Goal: Information Seeking & Learning: Compare options

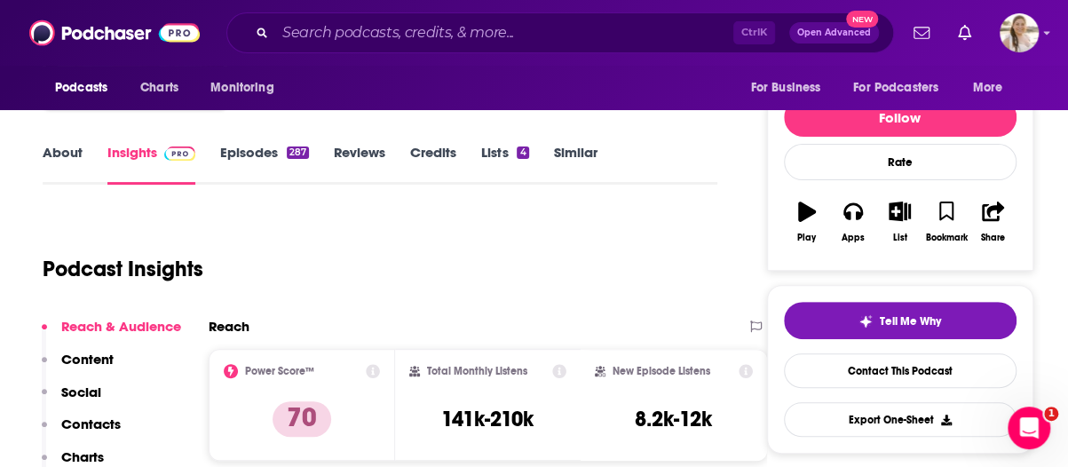
scroll to position [32, 0]
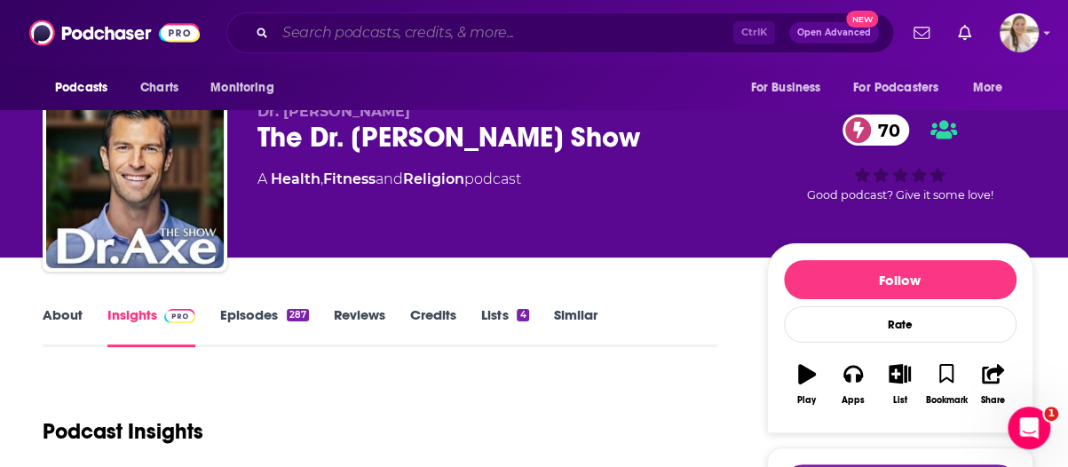
click at [456, 31] on input "Search podcasts, credits, & more..." at bounding box center [504, 33] width 458 height 28
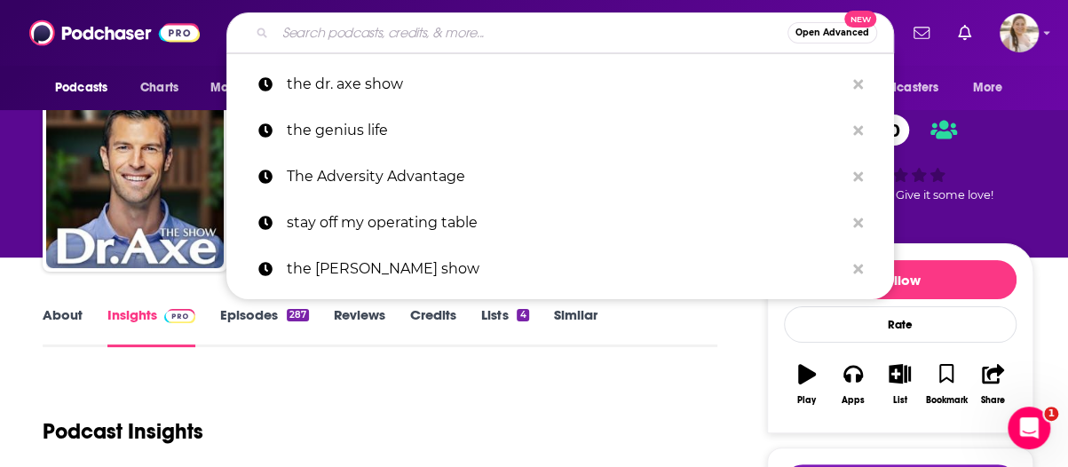
paste input "You Are Not Broken with [PERSON_NAME]"
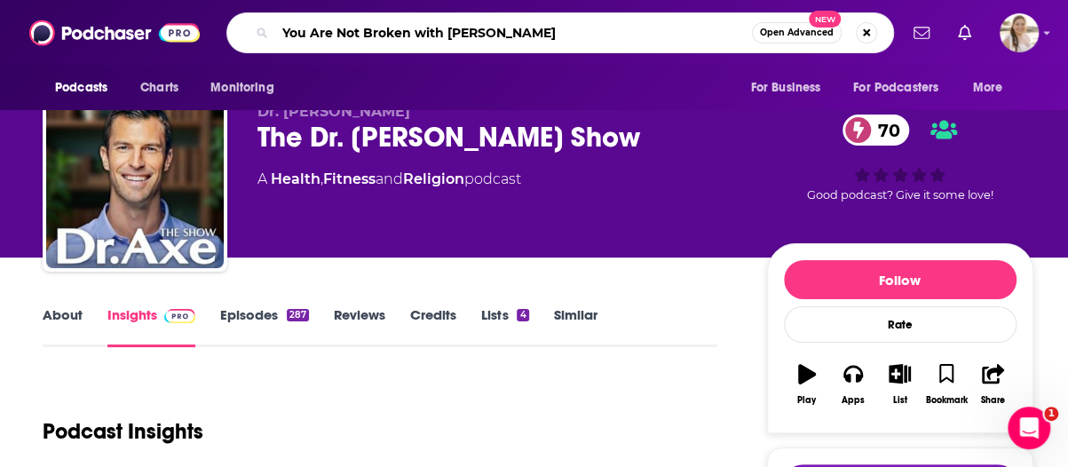
drag, startPoint x: 419, startPoint y: 33, endPoint x: 608, endPoint y: 31, distance: 189.1
click at [608, 31] on input "You Are Not Broken with [PERSON_NAME]" at bounding box center [513, 33] width 477 height 28
type input "You Are Not Broken"
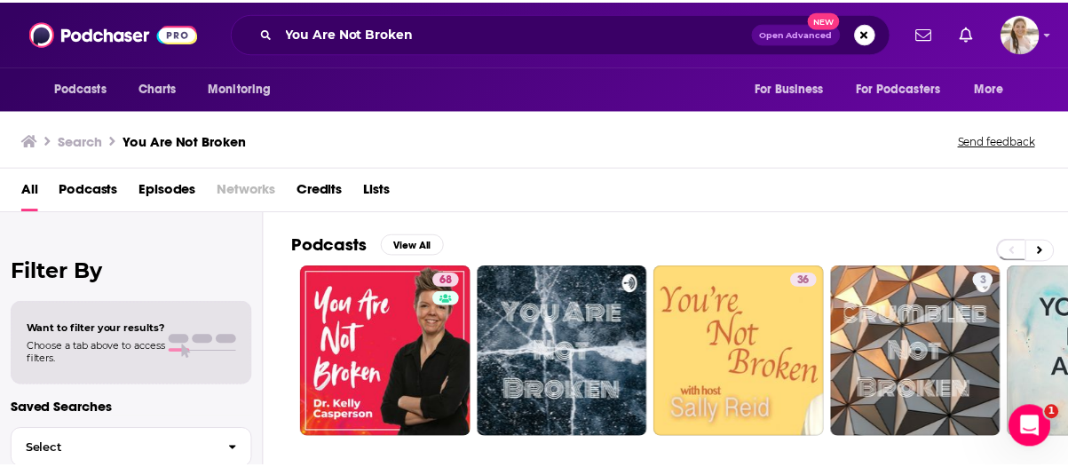
scroll to position [27, 0]
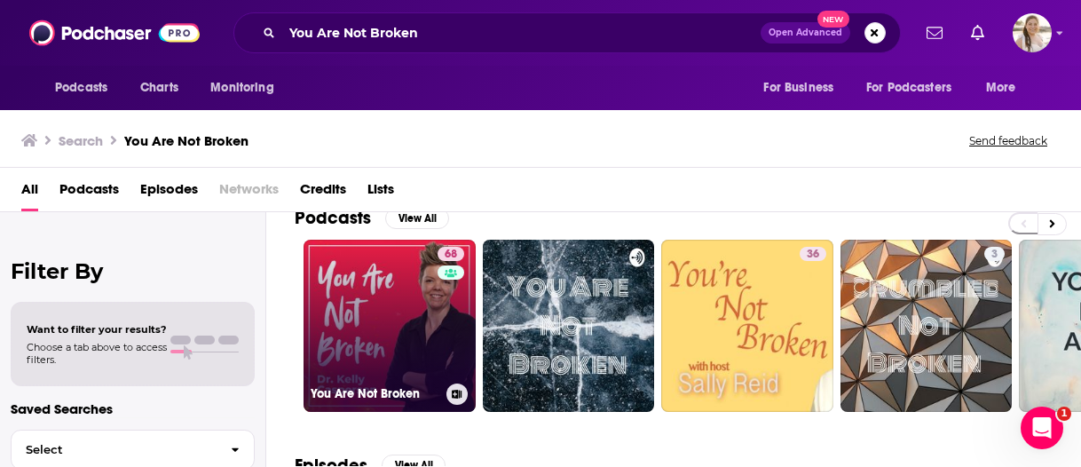
click at [421, 297] on link "68 You Are Not Broken" at bounding box center [390, 326] width 172 height 172
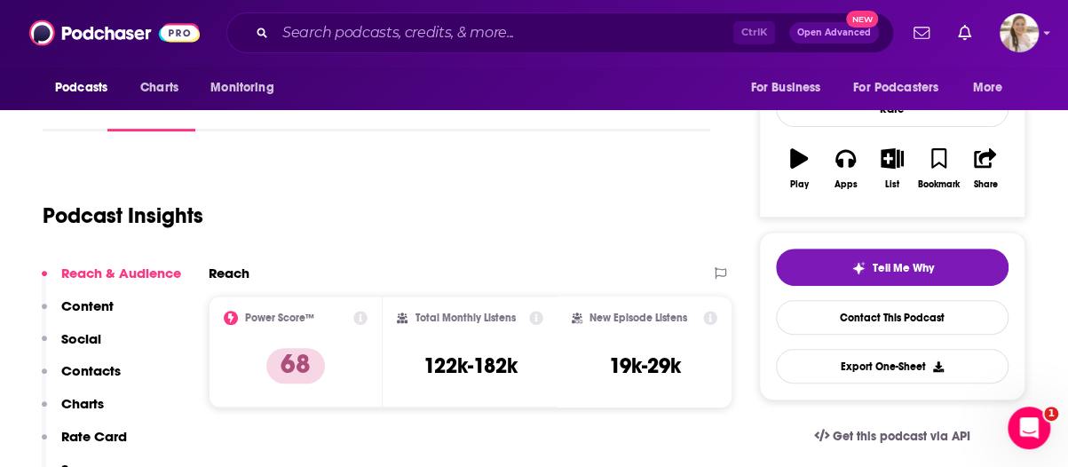
scroll to position [249, 0]
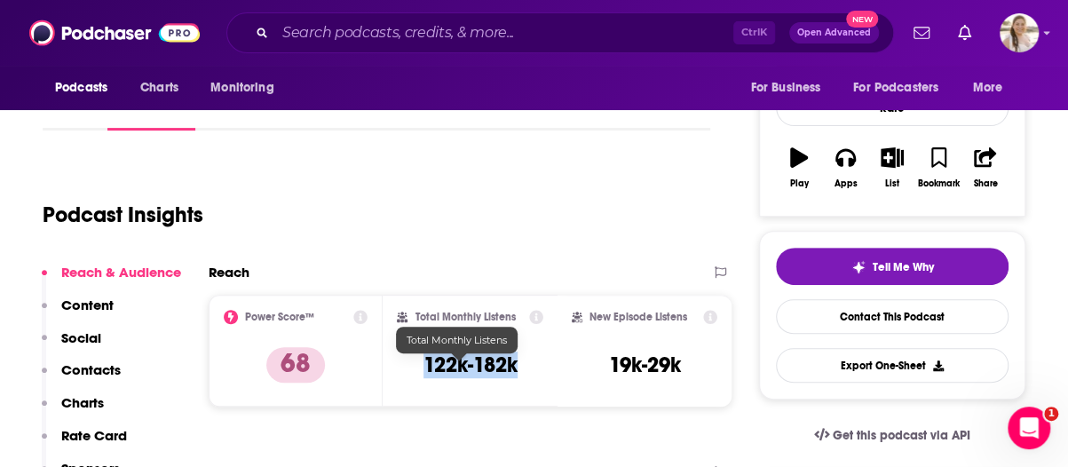
drag, startPoint x: 407, startPoint y: 375, endPoint x: 509, endPoint y: 370, distance: 102.2
click at [509, 370] on div "Total Monthly Listens 122k-182k" at bounding box center [470, 351] width 146 height 82
copy h3 "122k-182k"
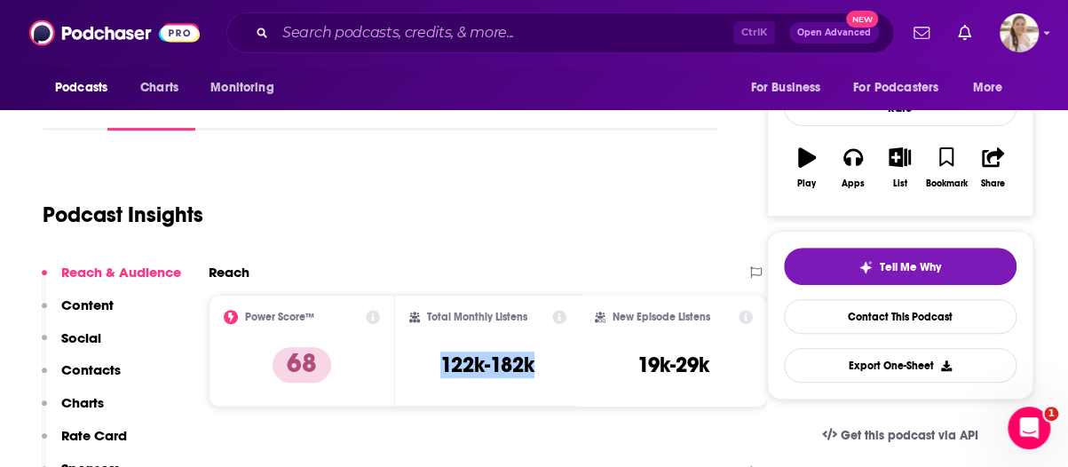
scroll to position [247, 0]
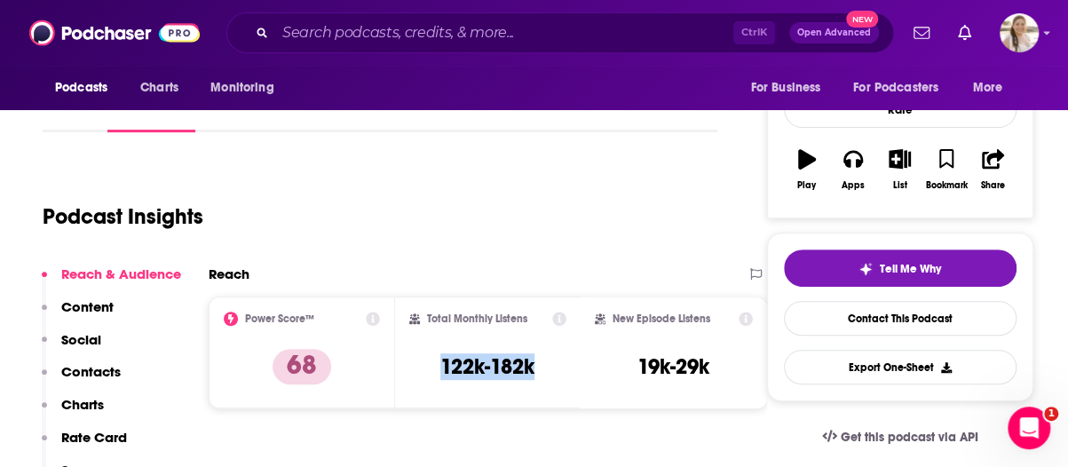
click at [442, 34] on input "Search podcasts, credits, & more..." at bounding box center [504, 33] width 458 height 28
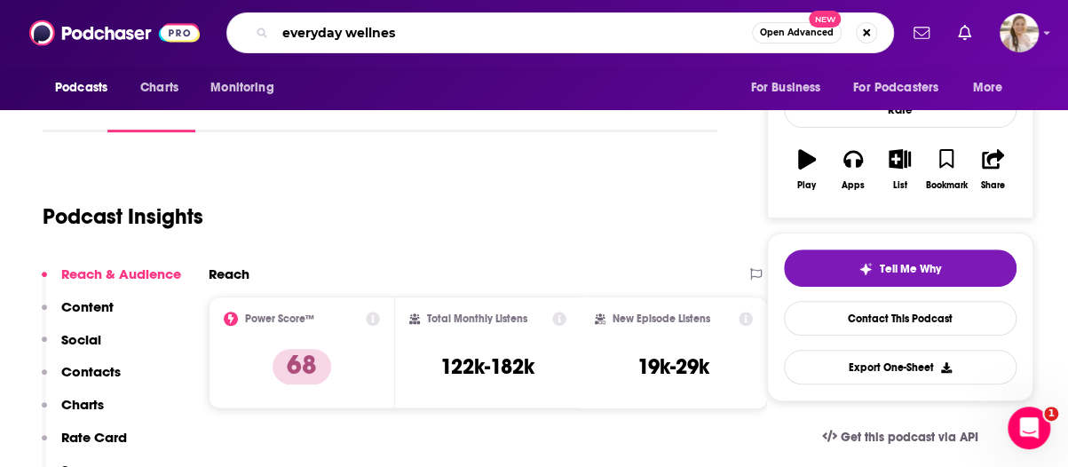
type input "everyday wellness"
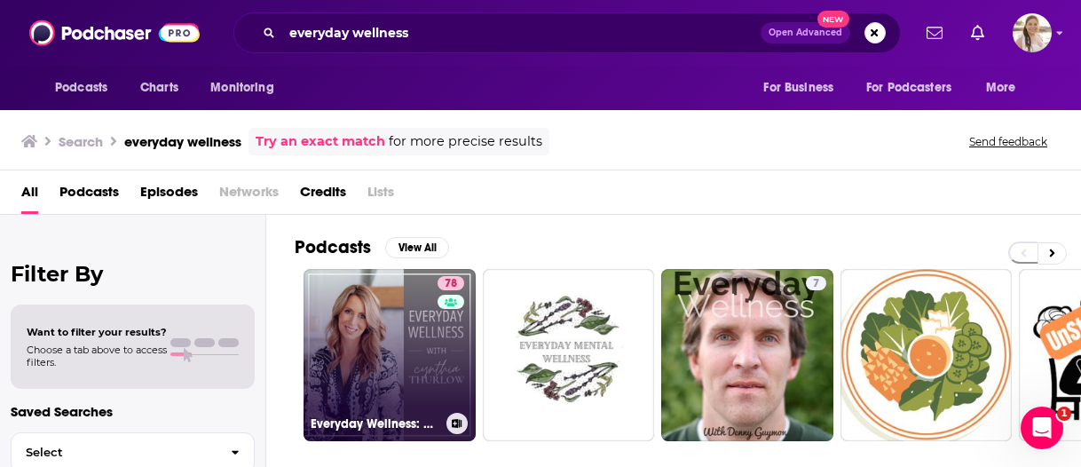
click at [391, 322] on link "78 Everyday Wellness: Midlife Hormones, Health, and Science for Women 35+" at bounding box center [390, 355] width 172 height 172
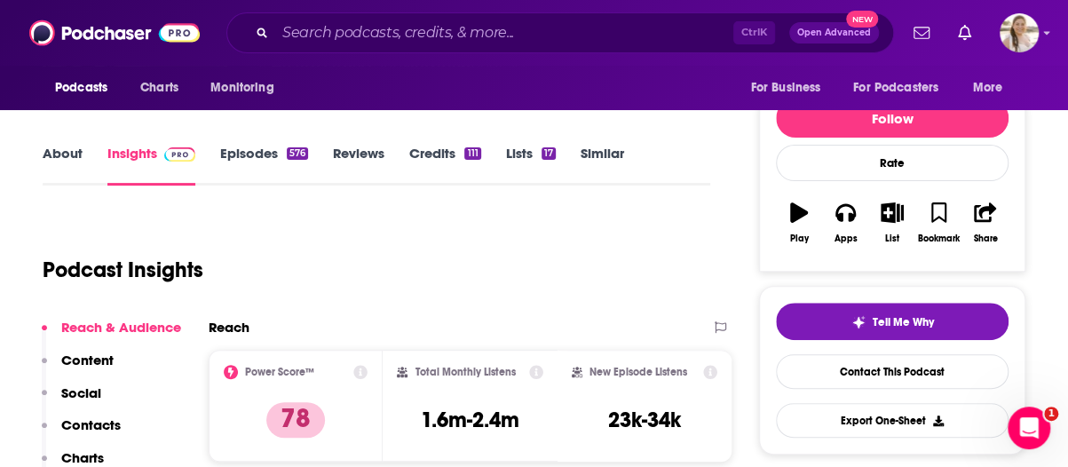
scroll to position [272, 0]
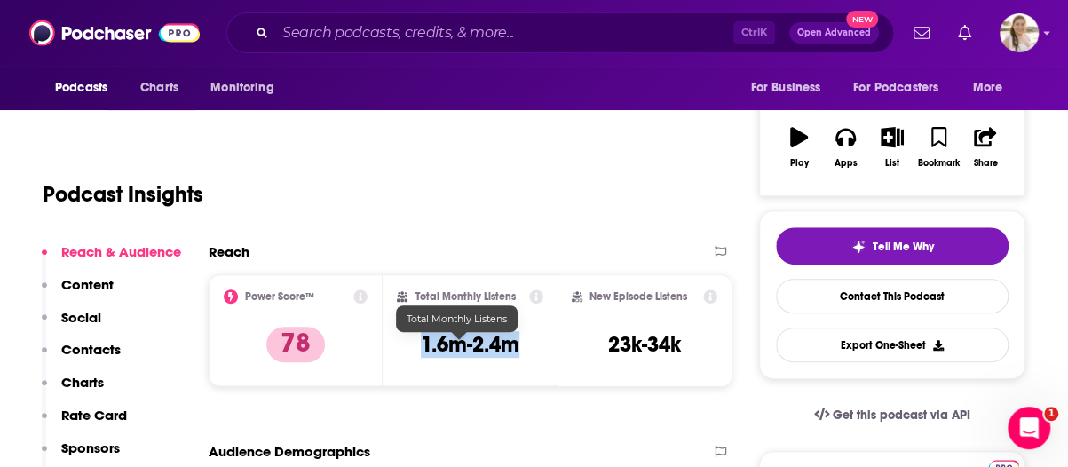
drag, startPoint x: 412, startPoint y: 345, endPoint x: 530, endPoint y: 354, distance: 118.4
click at [530, 354] on div "Total Monthly Listens 1.6m-2.4m" at bounding box center [470, 330] width 174 height 112
copy h3 "1.6m-2.4m"
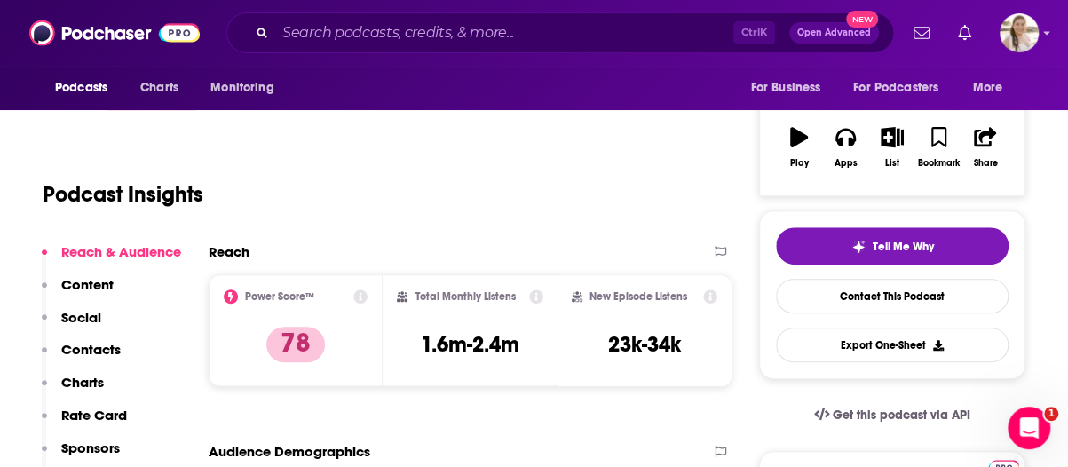
drag, startPoint x: 1053, startPoint y: 279, endPoint x: 1008, endPoint y: 257, distance: 49.6
click at [426, 29] on input "Search podcasts, credits, & more..." at bounding box center [504, 33] width 458 height 28
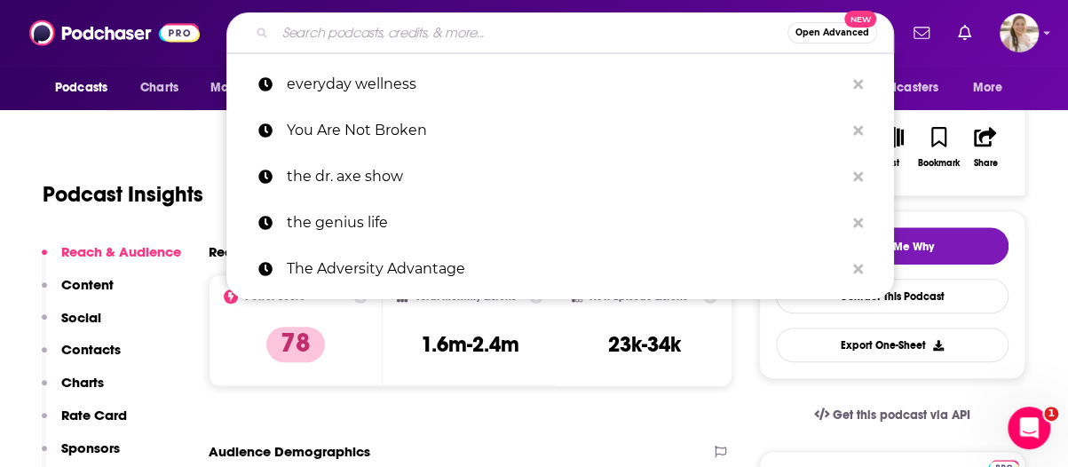
paste input "On Health For Women With [PERSON_NAME]"
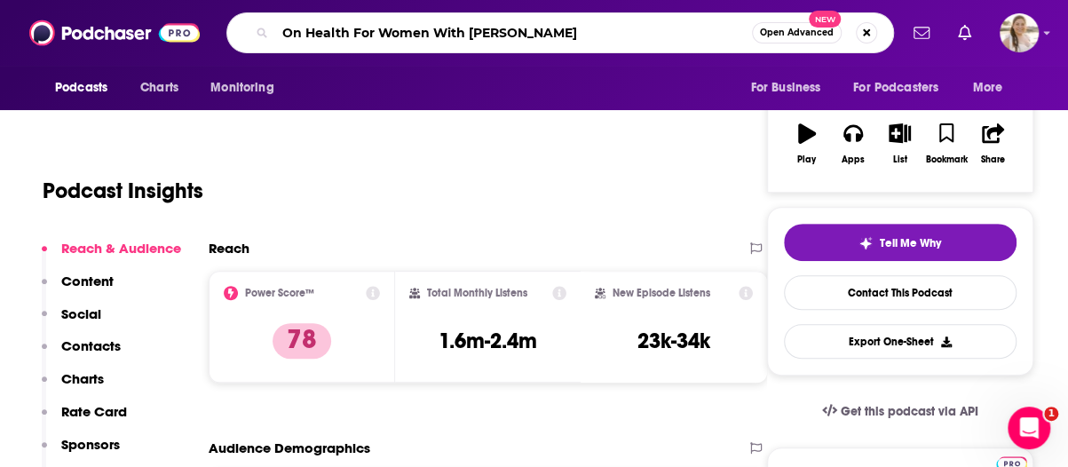
paste input "On Health For Women With [PERSON_NAME]"
type input "On Health For Women With [PERSON_NAME] Health For Women With [PERSON_NAME]"
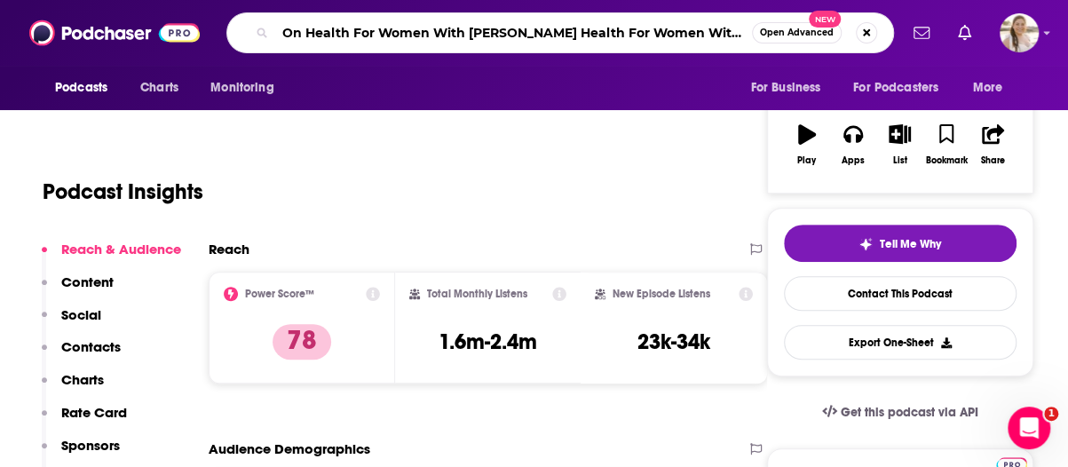
scroll to position [0, 71]
click at [426, 29] on input "On Health For Women With [PERSON_NAME] Health For Women With [PERSON_NAME]" at bounding box center [513, 33] width 477 height 28
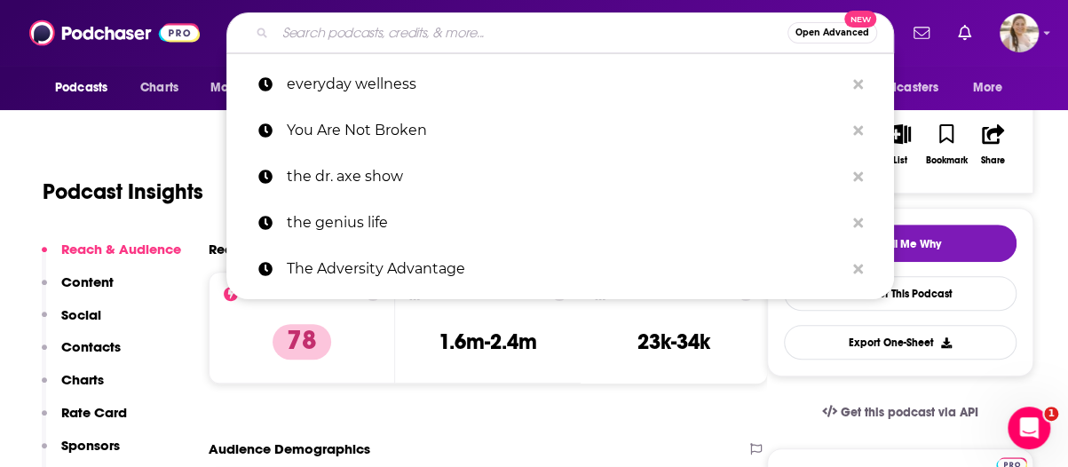
scroll to position [0, 0]
paste input "On Health For Women With [PERSON_NAME]"
type input "On Health For Women With [PERSON_NAME]"
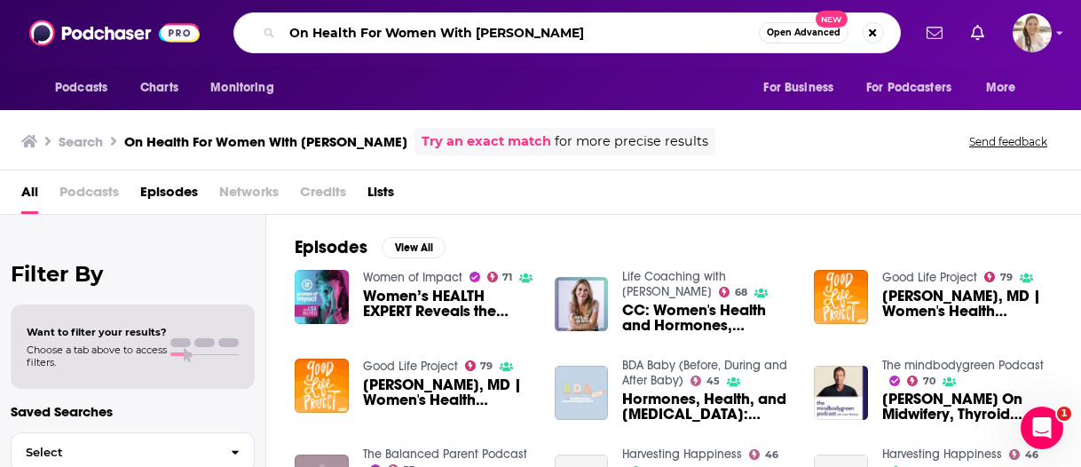
click at [567, 36] on input "On Health For Women With [PERSON_NAME]" at bounding box center [520, 33] width 477 height 28
type input "On Health"
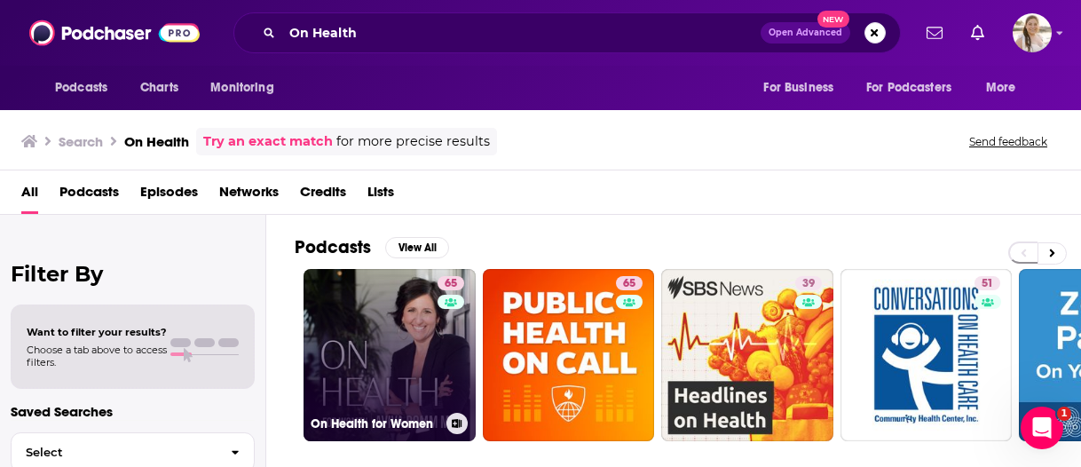
click at [405, 306] on link "65 On Health for Women" at bounding box center [390, 355] width 172 height 172
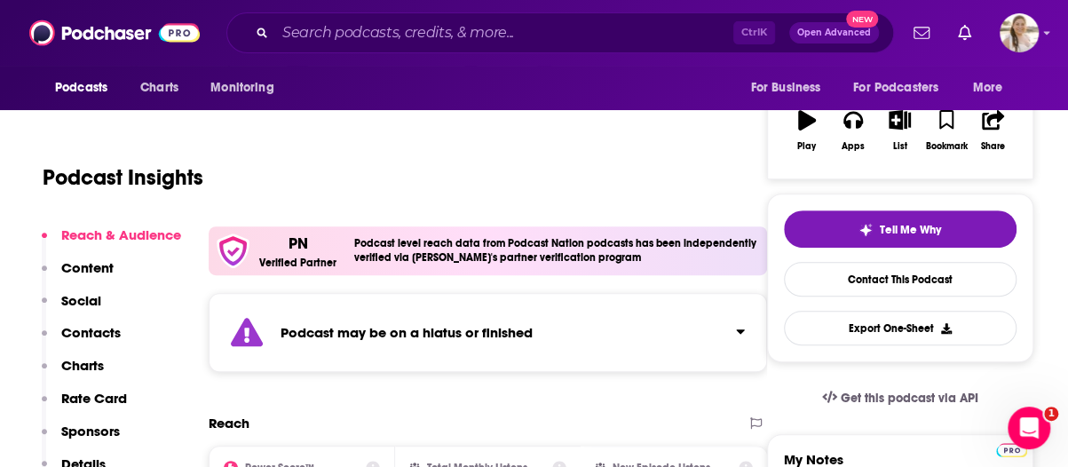
scroll to position [214, 0]
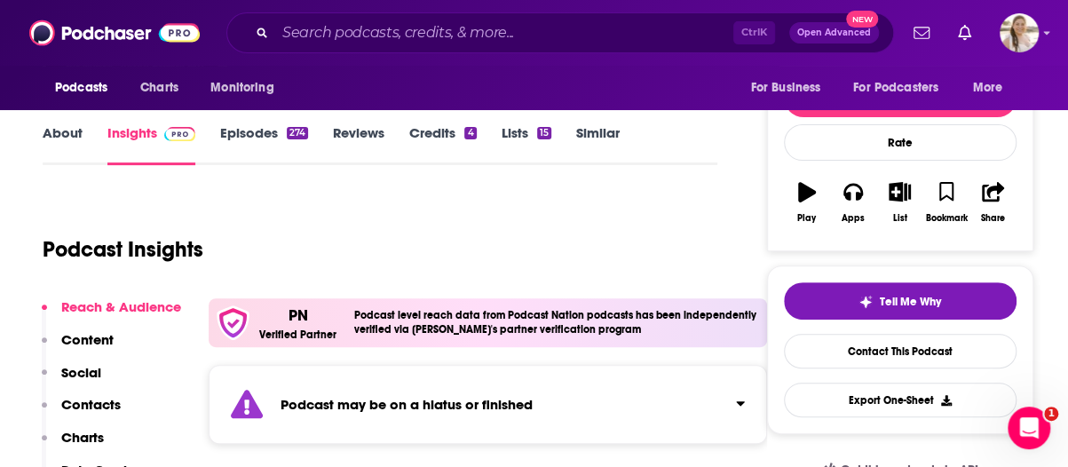
click at [247, 146] on link "Episodes 274" at bounding box center [264, 144] width 88 height 41
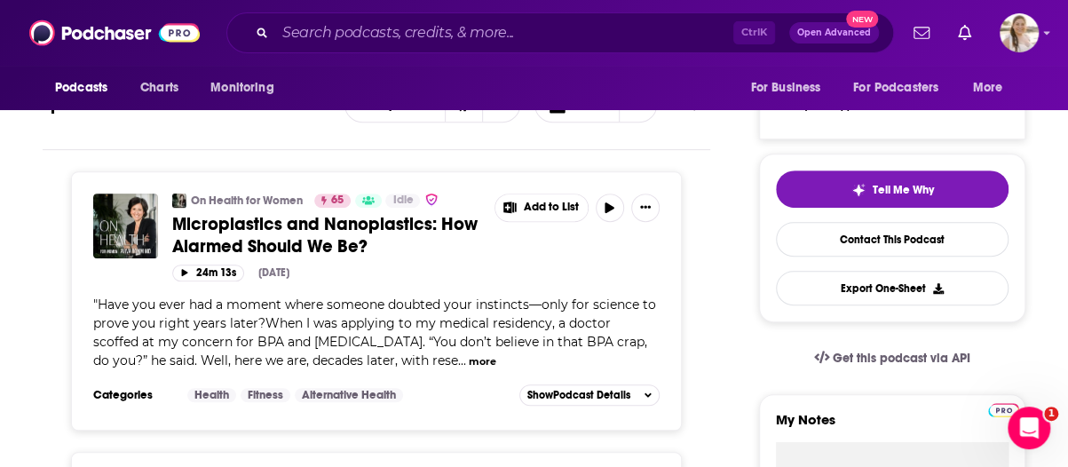
scroll to position [69, 0]
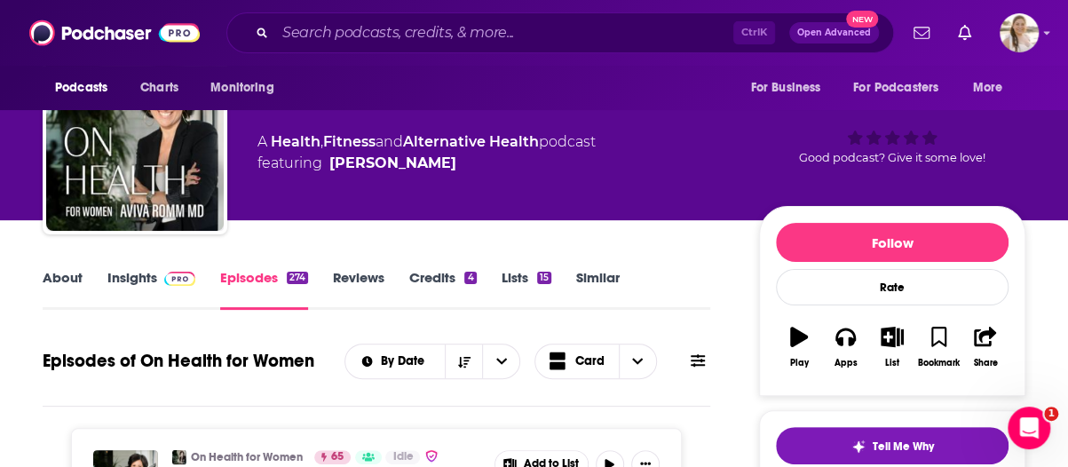
click at [69, 283] on link "About" at bounding box center [63, 289] width 40 height 41
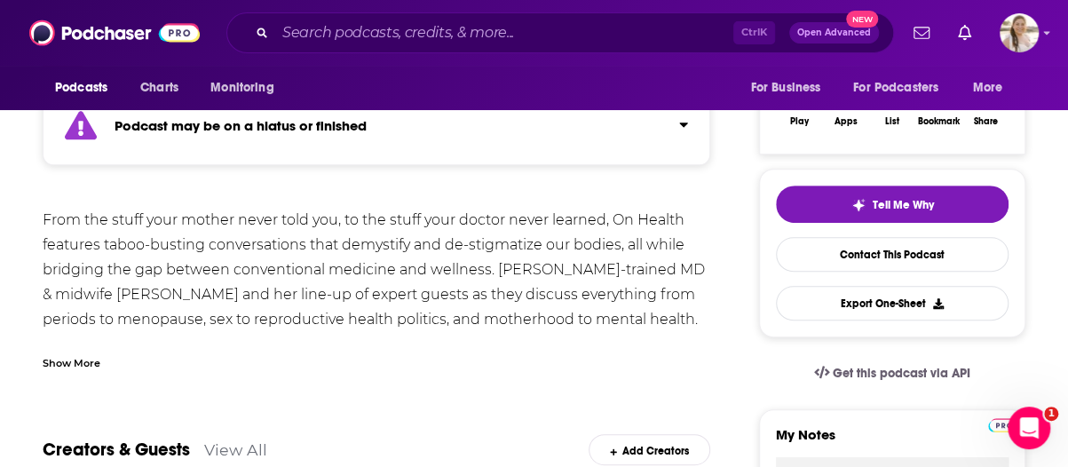
scroll to position [154, 0]
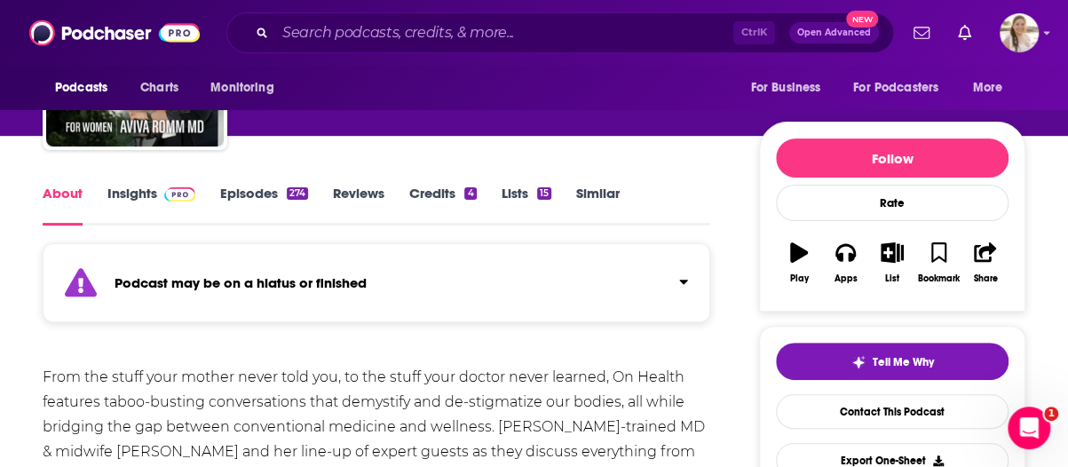
click at [254, 199] on link "Episodes 274" at bounding box center [264, 205] width 88 height 41
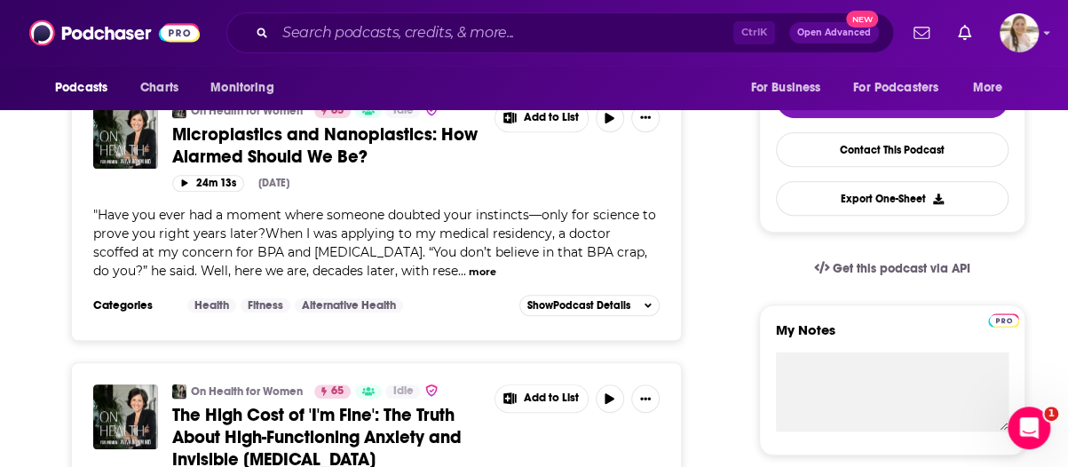
scroll to position [106, 0]
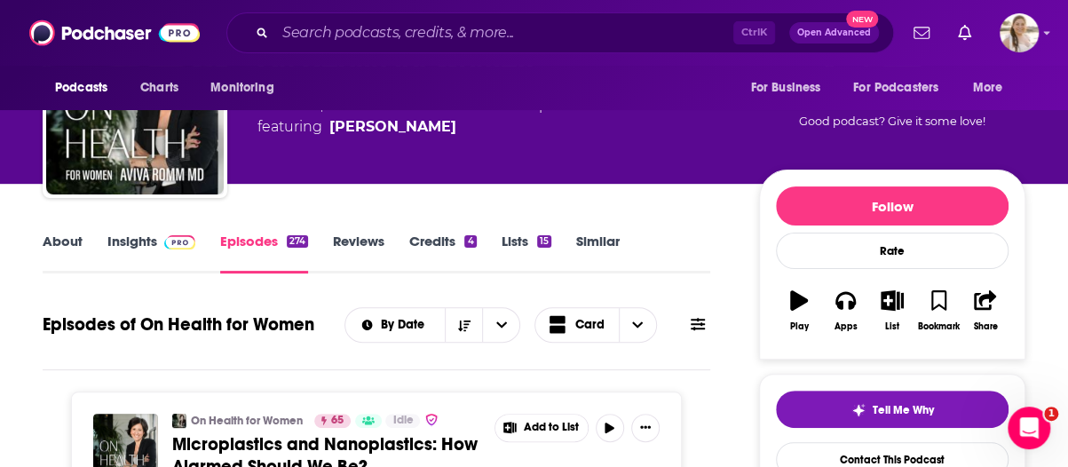
click at [152, 244] on link "Insights" at bounding box center [151, 253] width 88 height 41
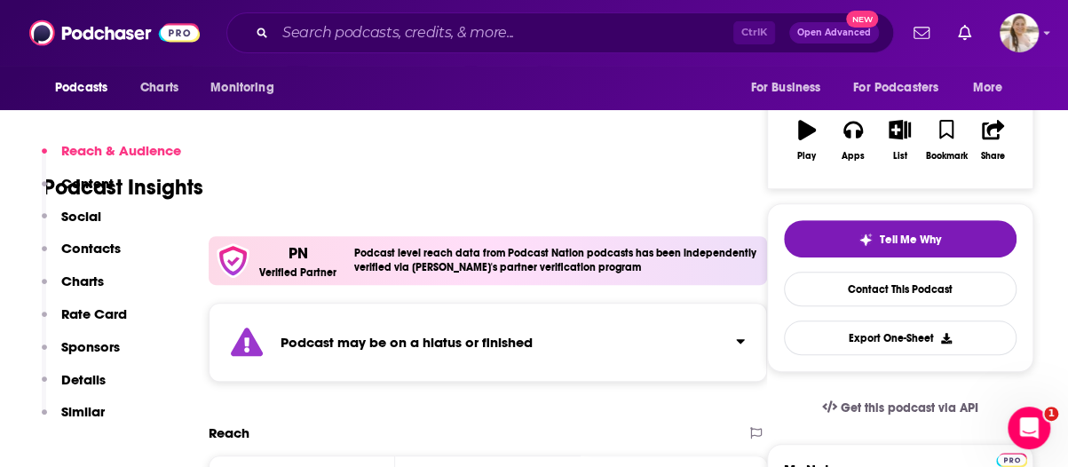
scroll to position [427, 0]
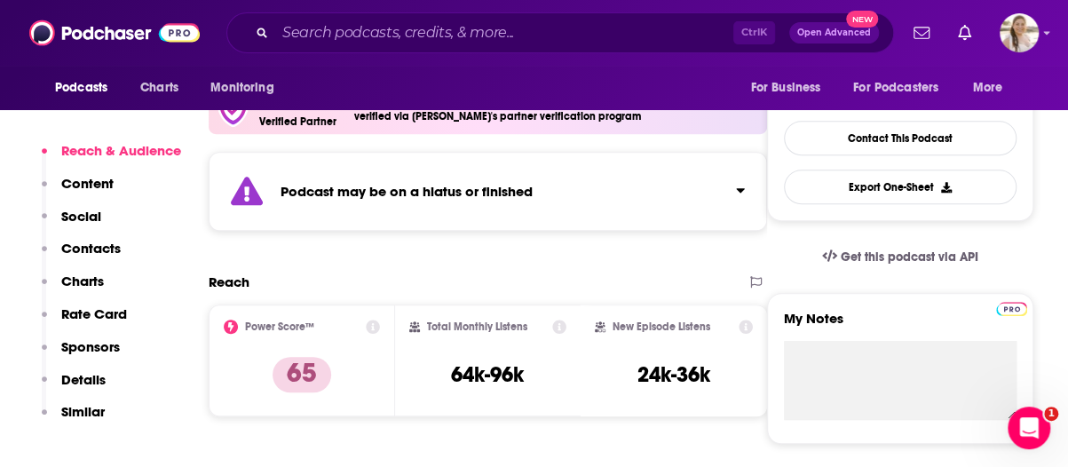
click at [415, 34] on input "Search podcasts, credits, & more..." at bounding box center [504, 33] width 458 height 28
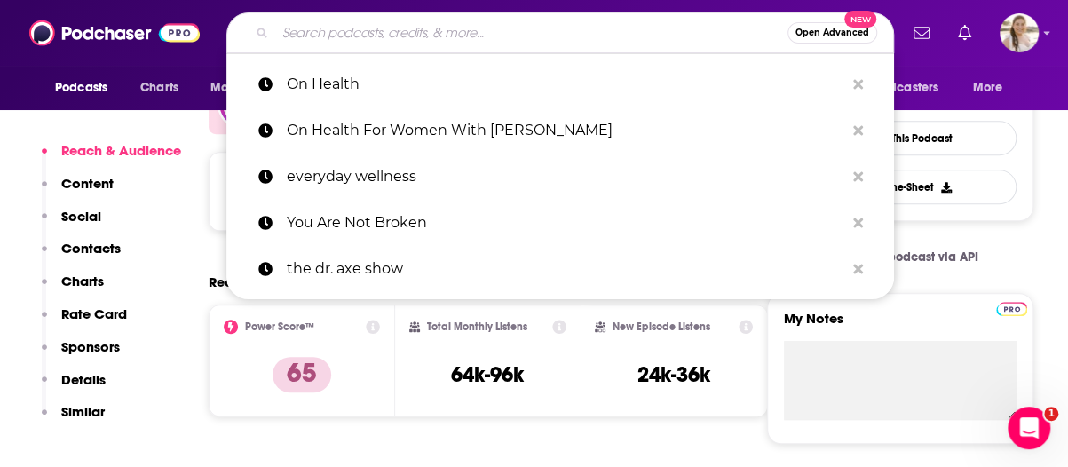
paste input ", Better!"
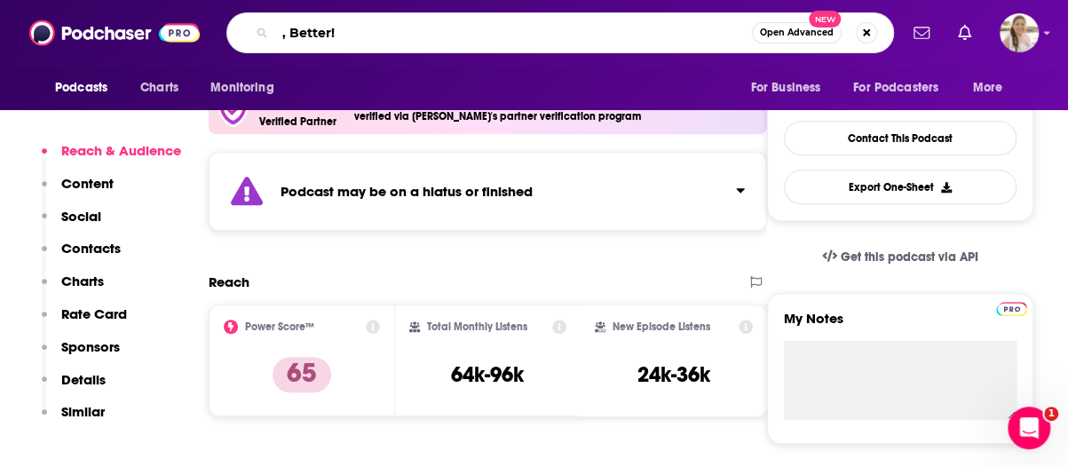
click at [292, 34] on input ", Better!" at bounding box center [513, 33] width 477 height 28
click at [358, 36] on input "Better!" at bounding box center [513, 33] width 477 height 28
type input "Better with dr. [PERSON_NAME]"
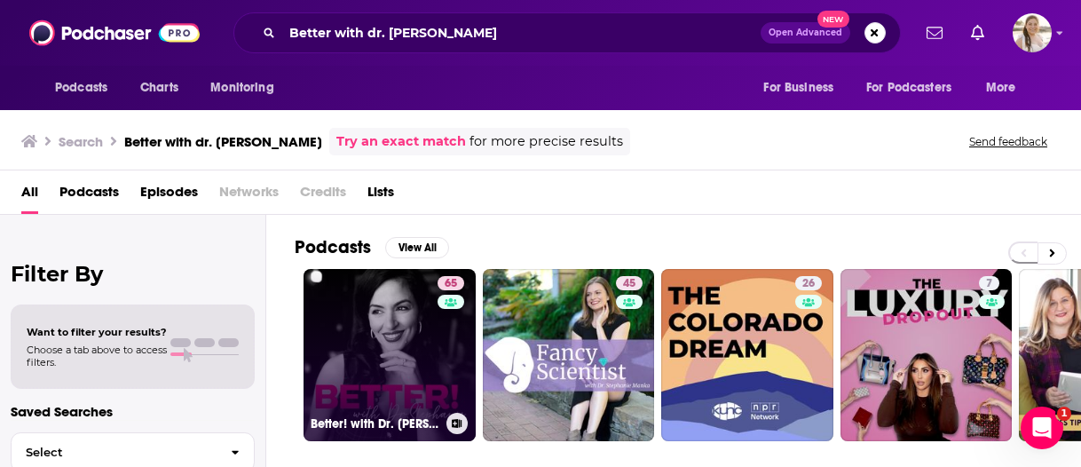
click at [371, 336] on link "65 Better! with Dr. [PERSON_NAME]" at bounding box center [390, 355] width 172 height 172
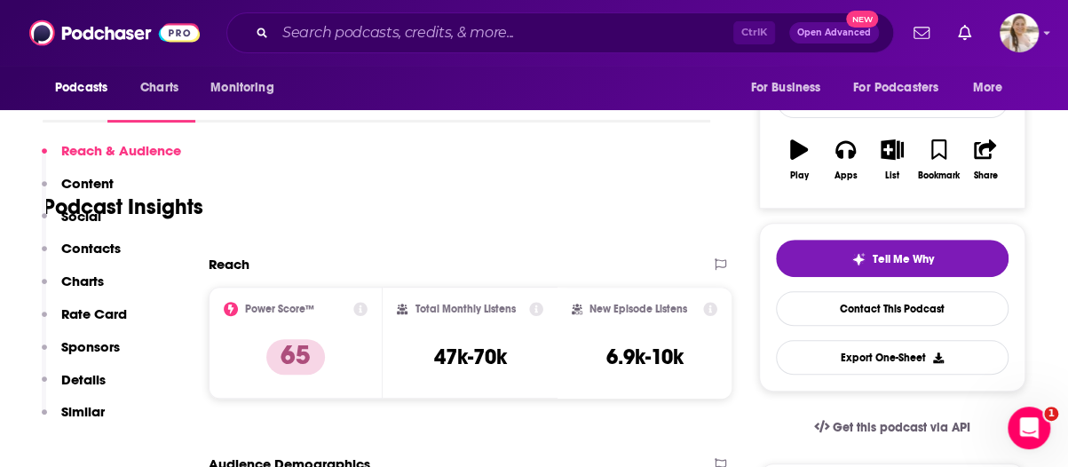
scroll to position [665, 0]
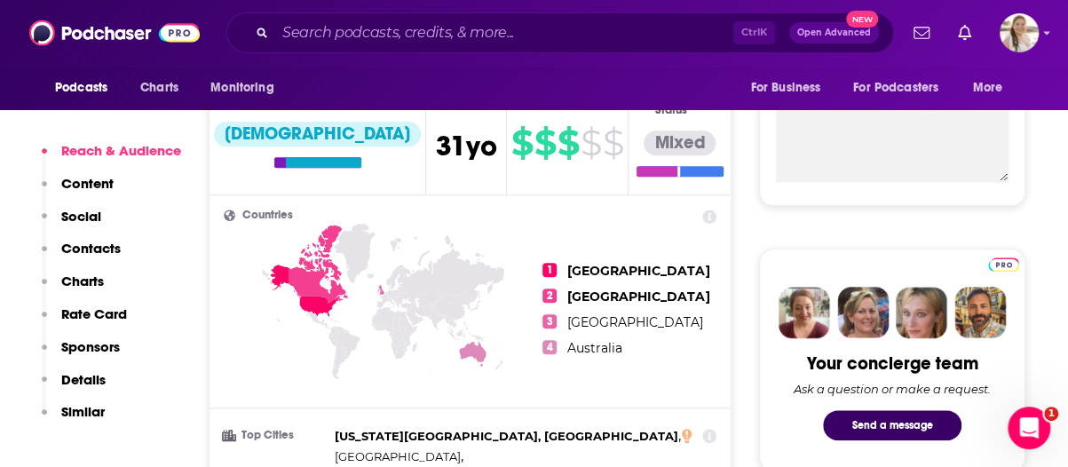
click at [452, 19] on div "Ctrl K Open Advanced New" at bounding box center [559, 32] width 667 height 41
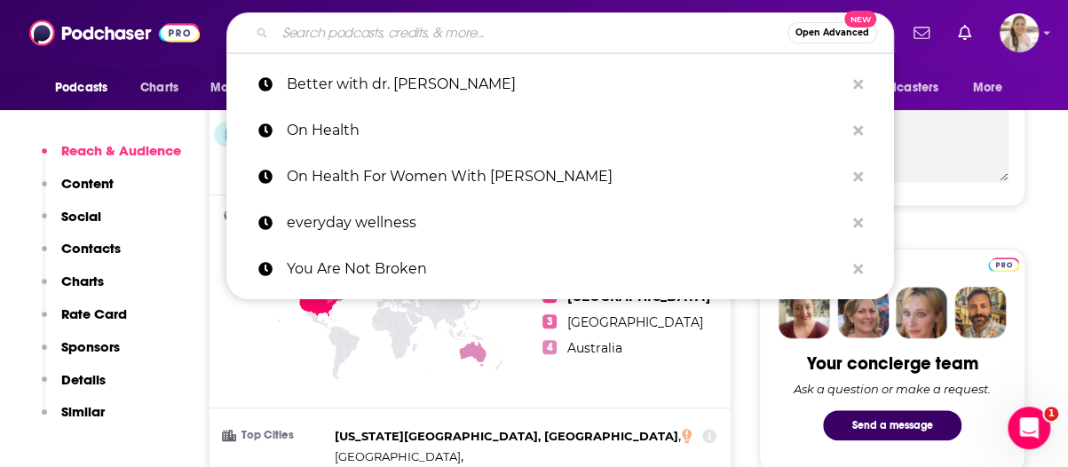
click at [458, 33] on input "Search podcasts, credits, & more..." at bounding box center [531, 33] width 512 height 28
paste input "The [PERSON_NAME] Show"
type input "The [PERSON_NAME] Show"
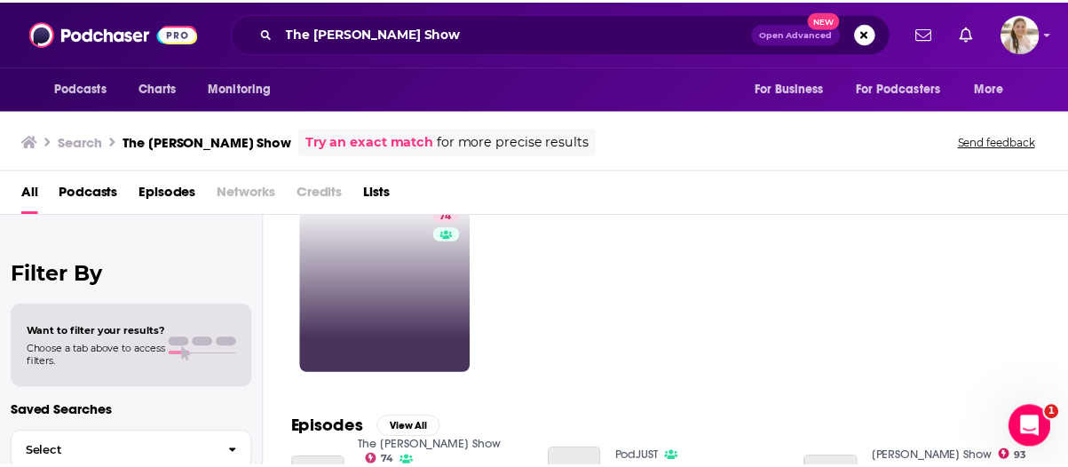
scroll to position [69, 0]
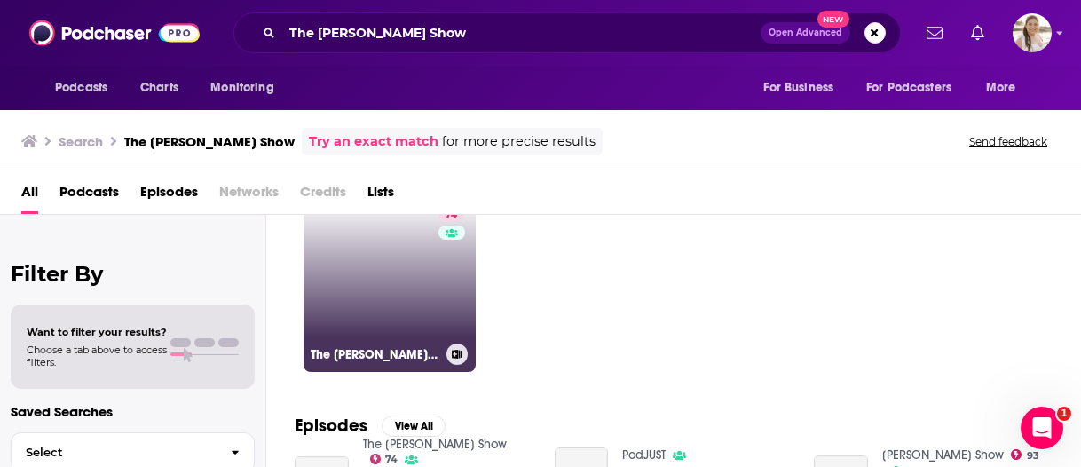
click at [372, 274] on link "74 The [PERSON_NAME] Show" at bounding box center [390, 286] width 172 height 172
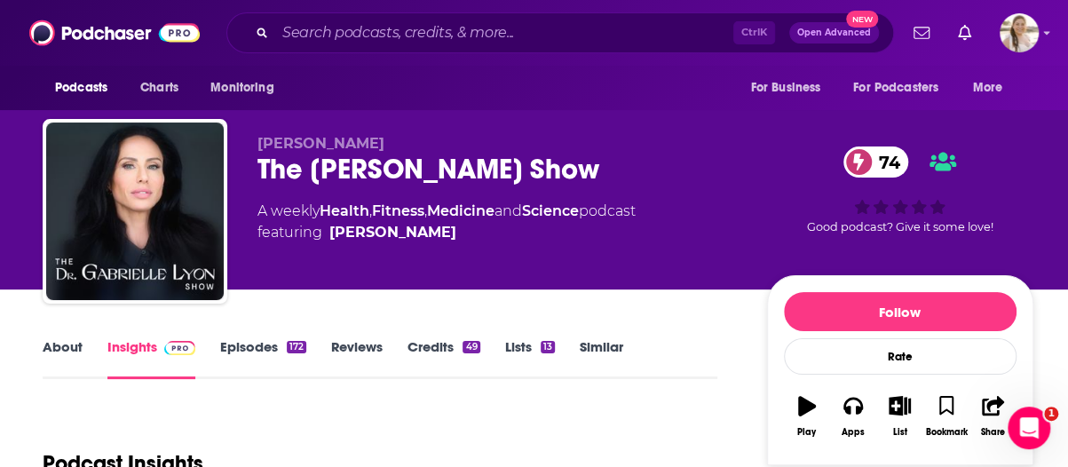
scroll to position [211, 0]
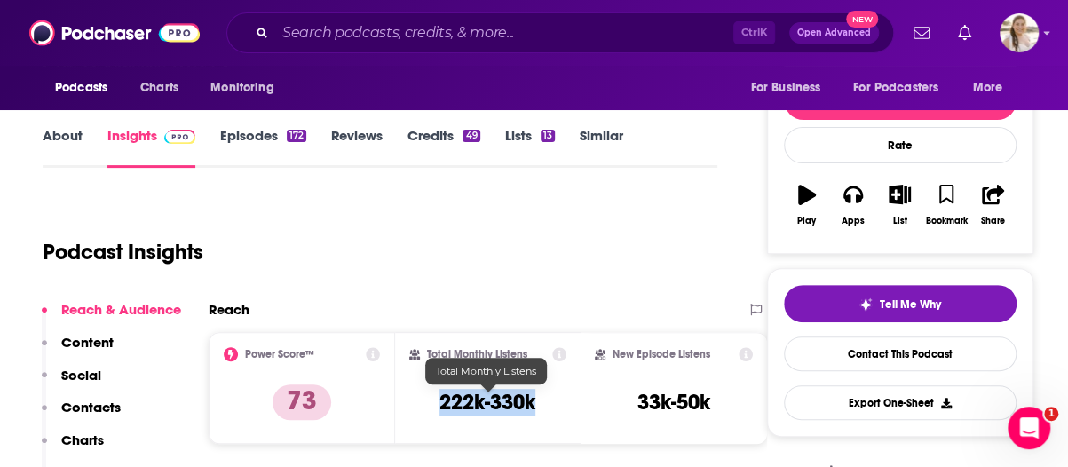
drag, startPoint x: 438, startPoint y: 399, endPoint x: 540, endPoint y: 405, distance: 101.4
click at [540, 405] on div "Total Monthly Listens 222k-330k" at bounding box center [488, 388] width 158 height 82
copy h3 "222k-330k"
drag, startPoint x: 28, startPoint y: 237, endPoint x: 59, endPoint y: 219, distance: 35.0
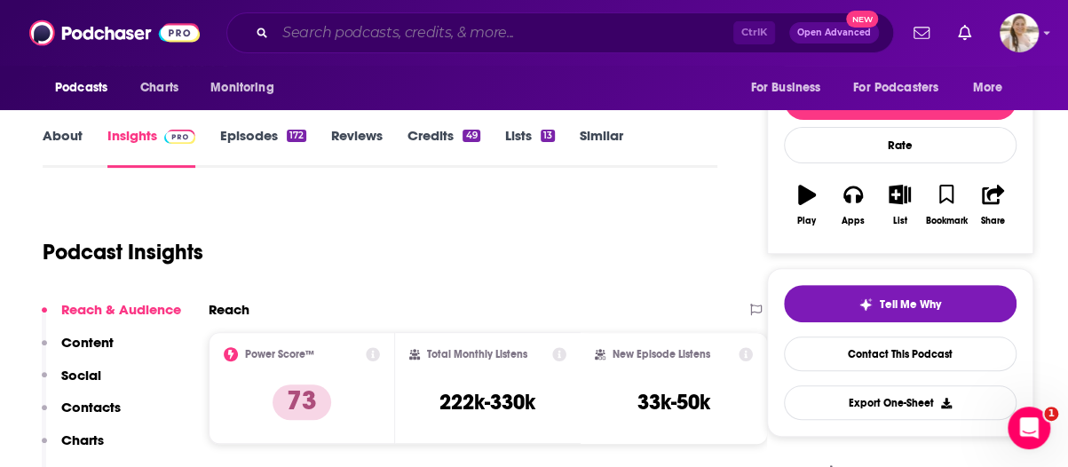
click at [423, 31] on input "Search podcasts, credits, & more..." at bounding box center [504, 33] width 458 height 28
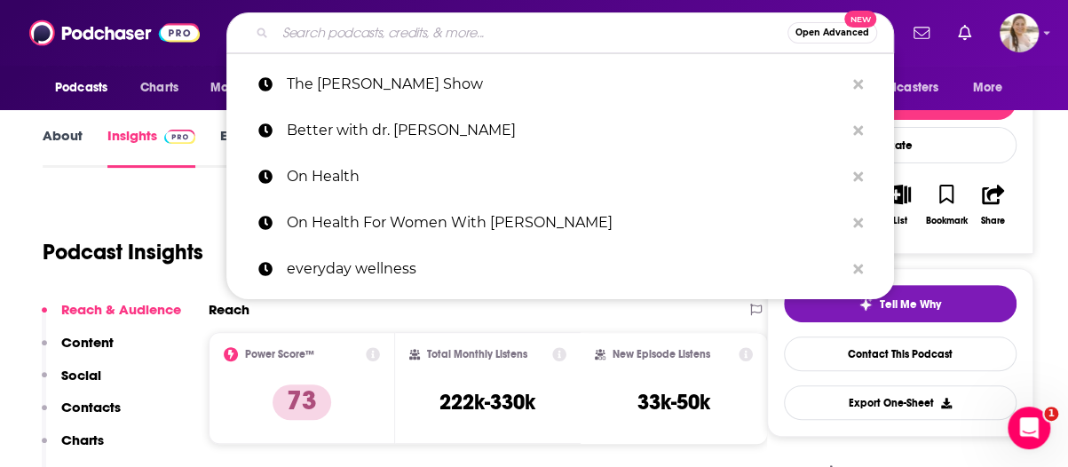
paste input "[PERSON_NAME], MD Podcast"
type input "[PERSON_NAME], MD Podcast"
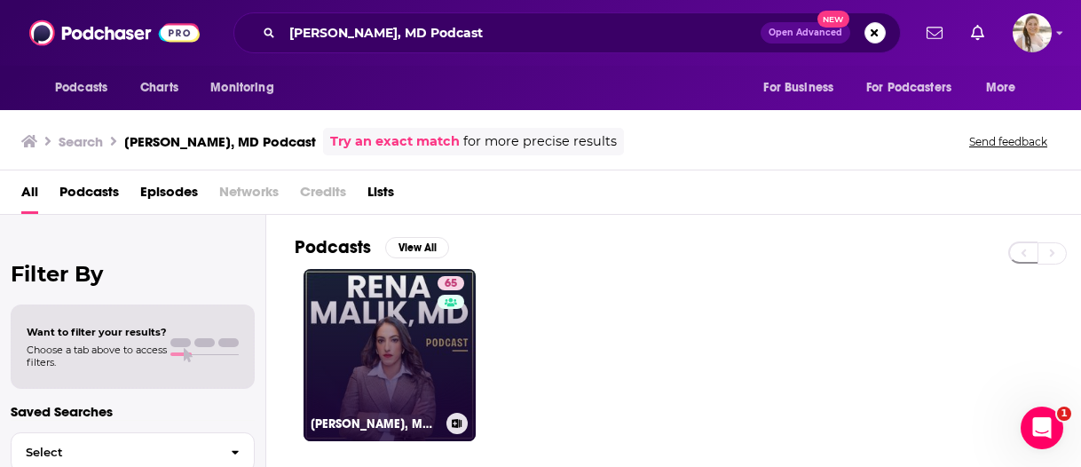
click at [367, 371] on link "65 [PERSON_NAME], MD Podcast: Optimizing Health, Sex & Relationships with Scien…" at bounding box center [390, 355] width 172 height 172
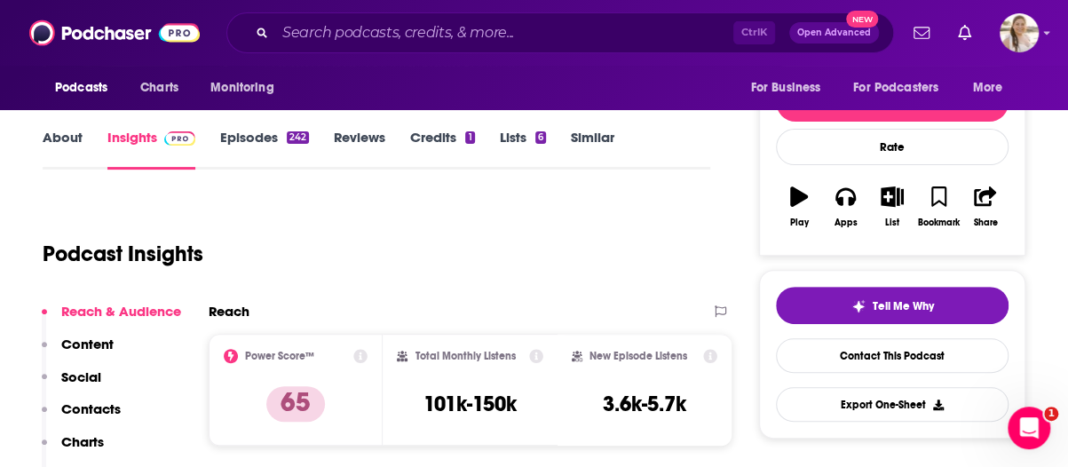
scroll to position [245, 0]
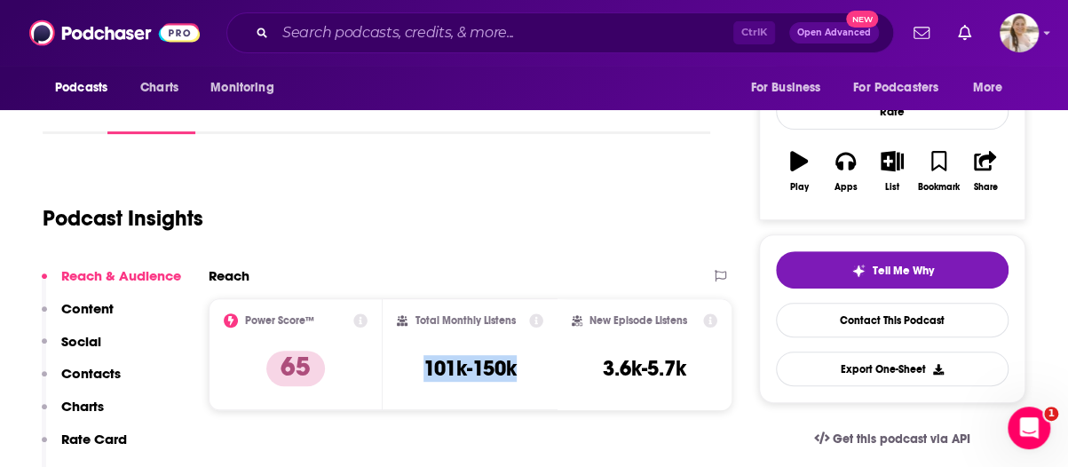
drag, startPoint x: 415, startPoint y: 366, endPoint x: 517, endPoint y: 378, distance: 103.7
click at [517, 378] on div "Total Monthly Listens 101k-150k" at bounding box center [470, 354] width 146 height 82
click at [423, 51] on div "Ctrl K Open Advanced New" at bounding box center [559, 32] width 667 height 41
click at [440, 40] on input "Search podcasts, credits, & more..." at bounding box center [504, 33] width 458 height 28
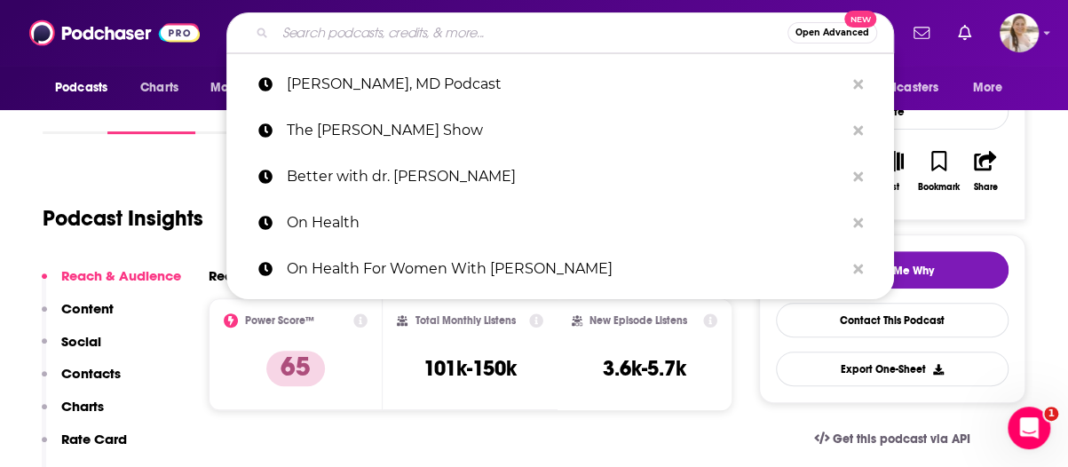
paste input "The Hormone Solution with [PERSON_NAME]"
type input "The Hormone Solution with [PERSON_NAME]"
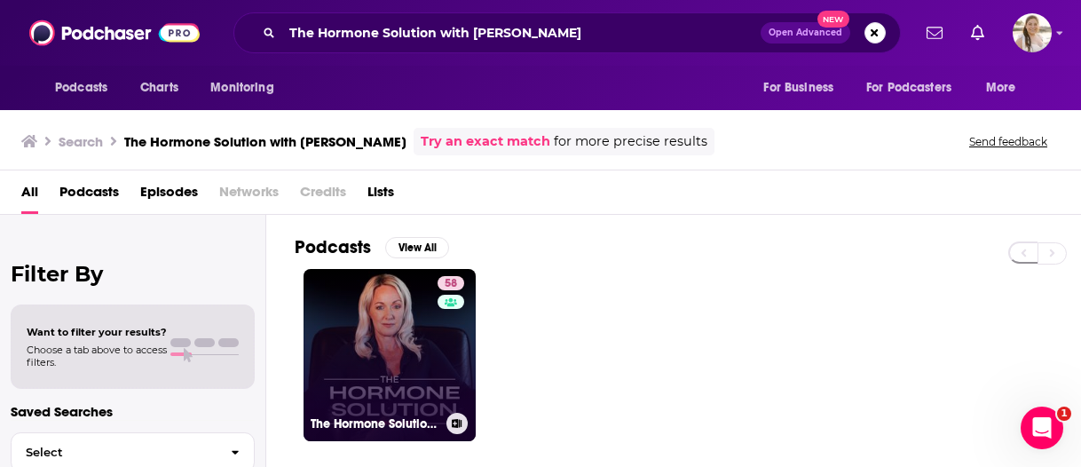
click at [411, 312] on link "58 The Hormone Solution with [PERSON_NAME]" at bounding box center [390, 355] width 172 height 172
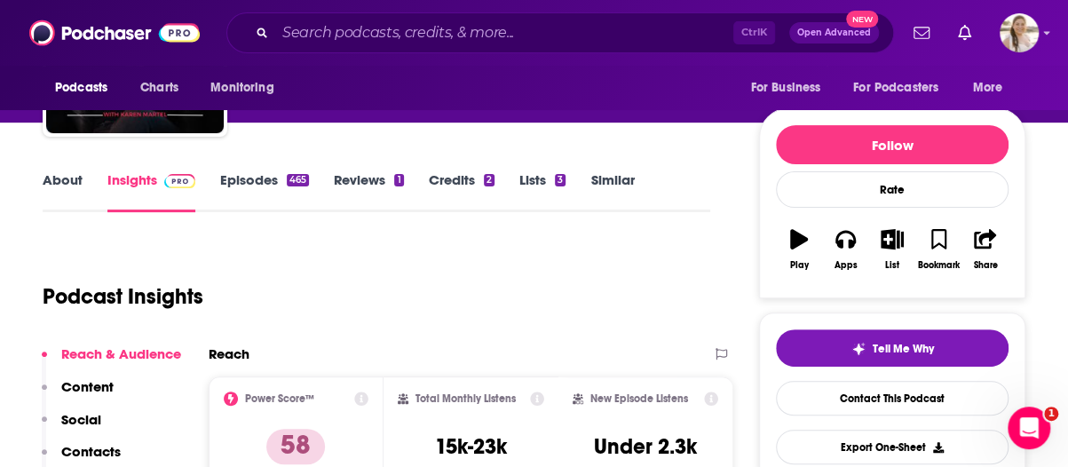
scroll to position [272, 0]
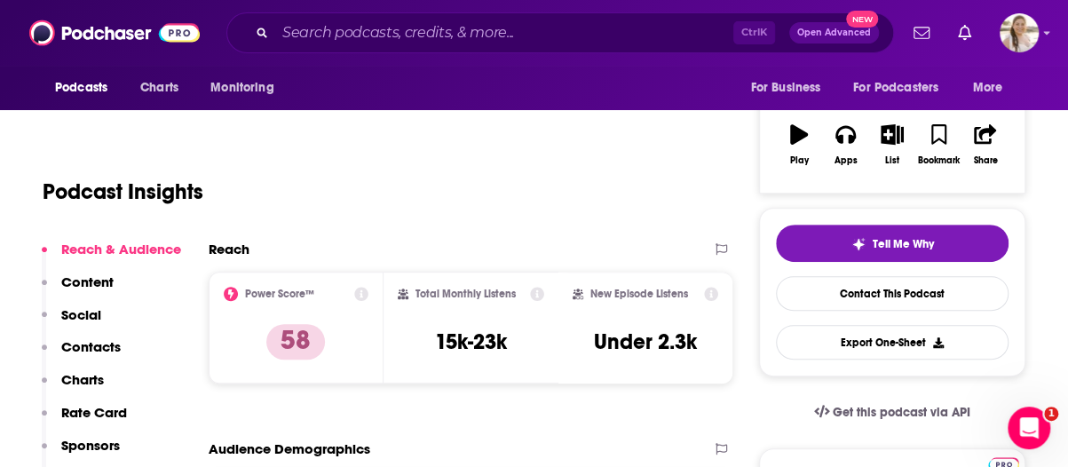
drag, startPoint x: 1031, startPoint y: 190, endPoint x: 508, endPoint y: 6, distance: 555.0
click at [436, 49] on div "Ctrl K Open Advanced New" at bounding box center [559, 32] width 667 height 41
click at [450, 38] on input "Search podcasts, credits, & more..." at bounding box center [504, 33] width 458 height 28
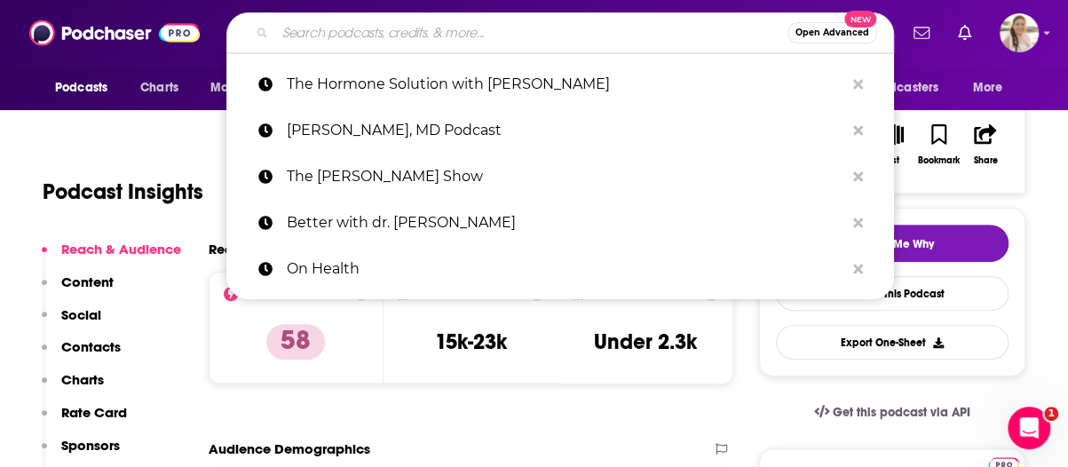
paste input "[PERSON_NAME], MD Podcast"
type input "[PERSON_NAME], MD Podcast"
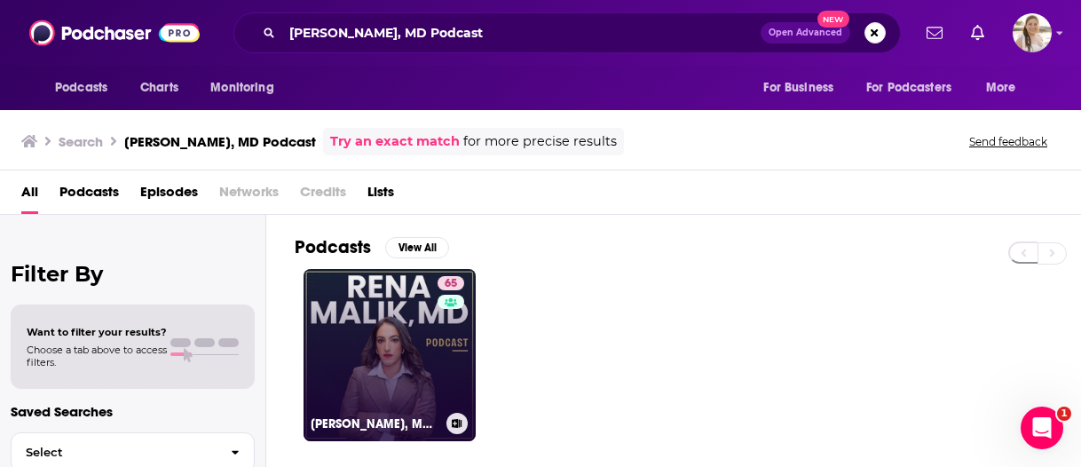
click at [404, 312] on link "65 [PERSON_NAME], MD Podcast: Optimizing Health, Sex & Relationships with Scien…" at bounding box center [390, 355] width 172 height 172
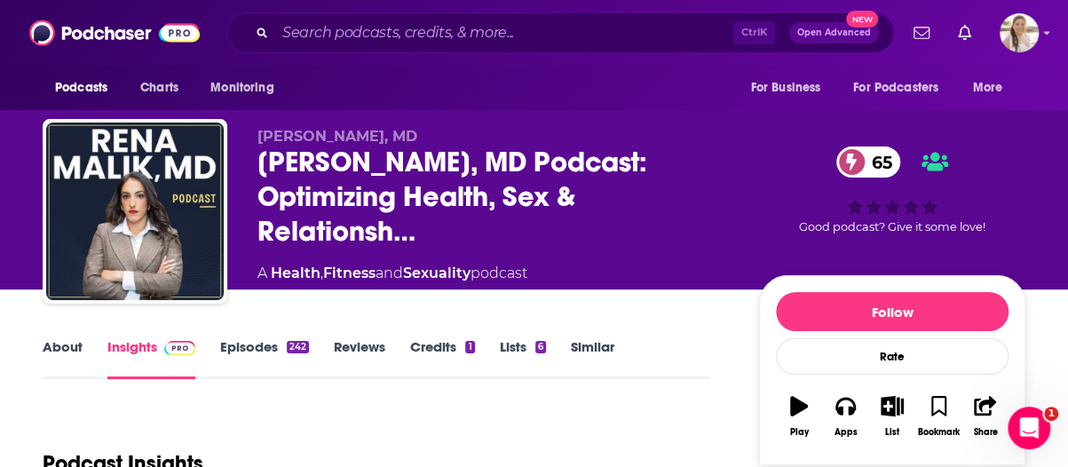
scroll to position [201, 0]
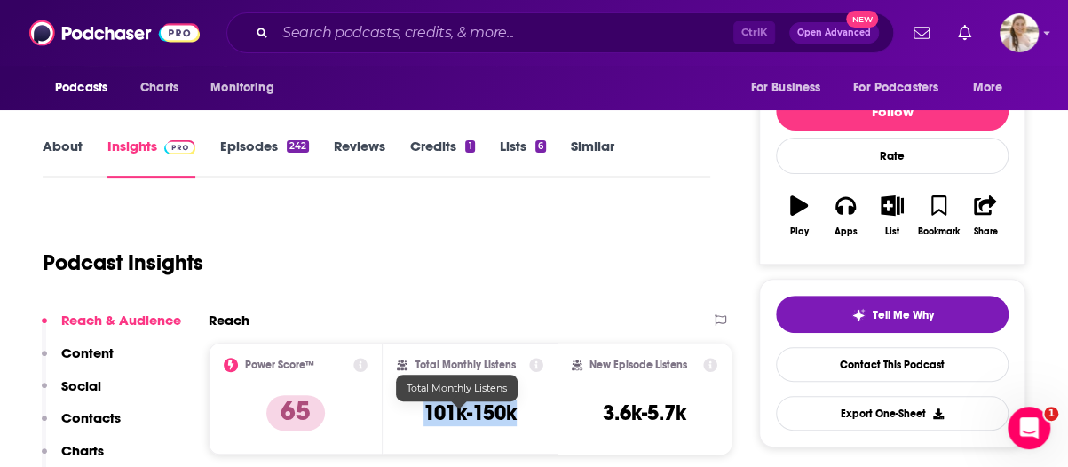
drag, startPoint x: 406, startPoint y: 433, endPoint x: 510, endPoint y: 416, distance: 106.1
click at [510, 416] on div "Total Monthly Listens 101k-150k" at bounding box center [470, 399] width 146 height 82
copy h3 "101k-150k"
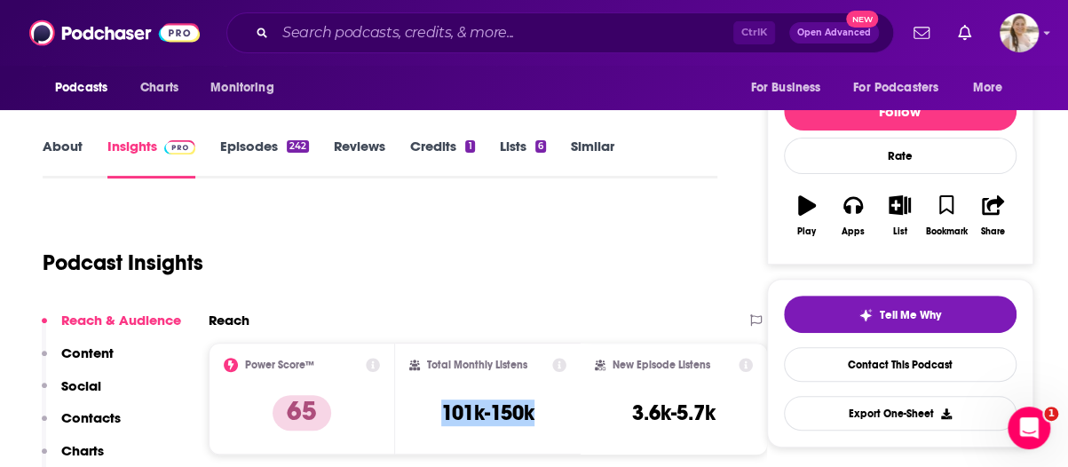
scroll to position [199, 0]
